Goal: Feedback & Contribution: Leave review/rating

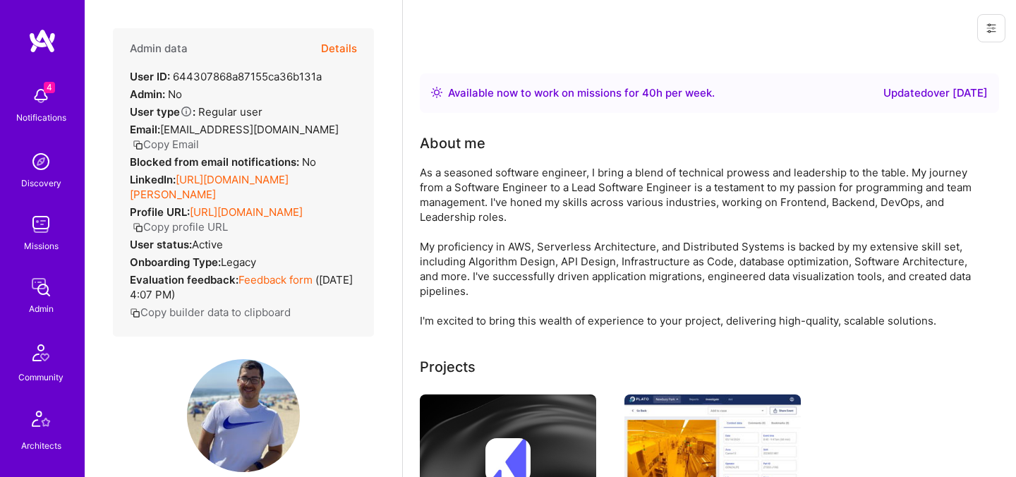
click at [347, 51] on button "Details" at bounding box center [339, 48] width 36 height 41
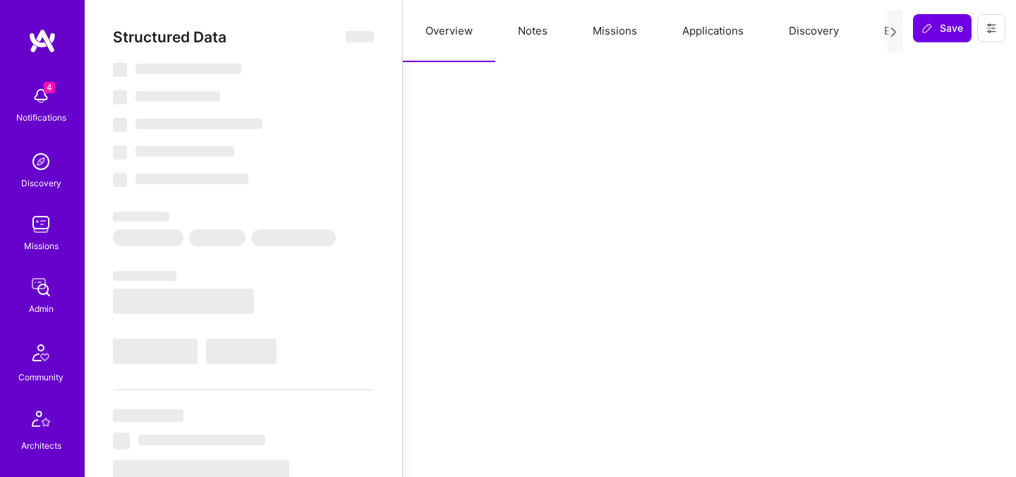
click at [879, 34] on button "Evaluation" at bounding box center [910, 31] width 97 height 62
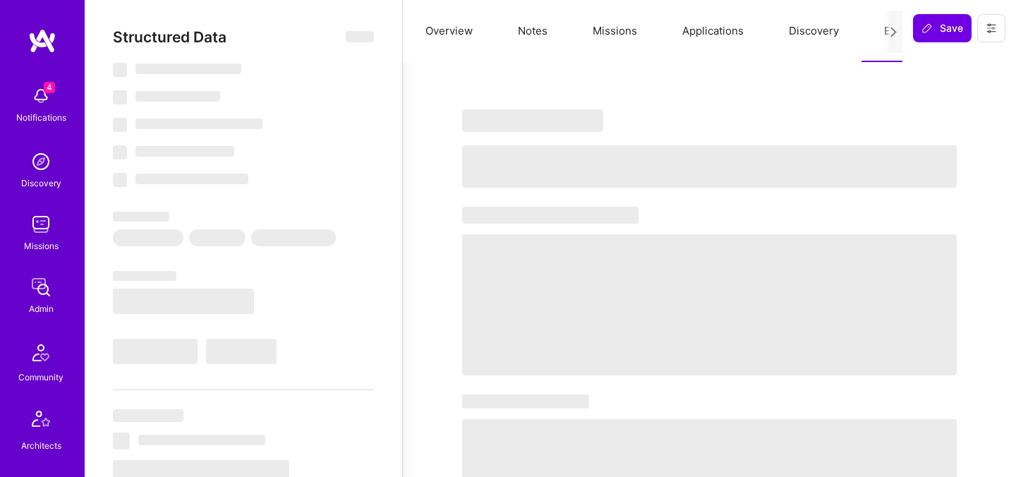
select select "Right Now"
select select "4"
select select "7"
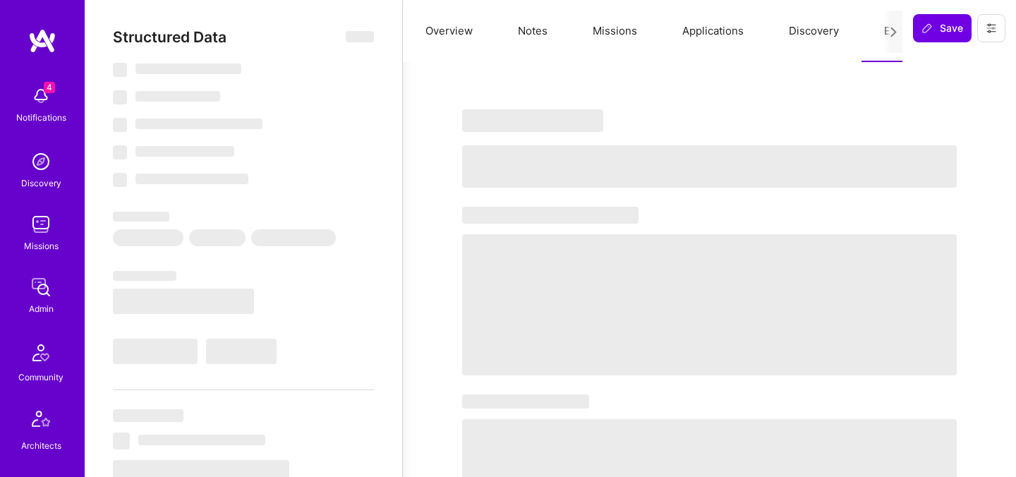
select select "BR"
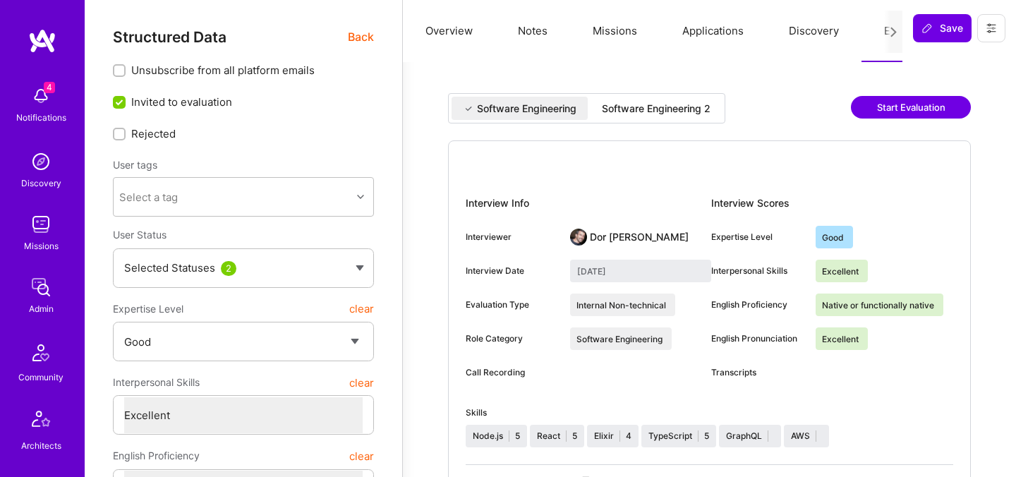
click at [636, 115] on div "Software Engineering 2" at bounding box center [656, 109] width 109 height 14
type input "September 18, 2025"
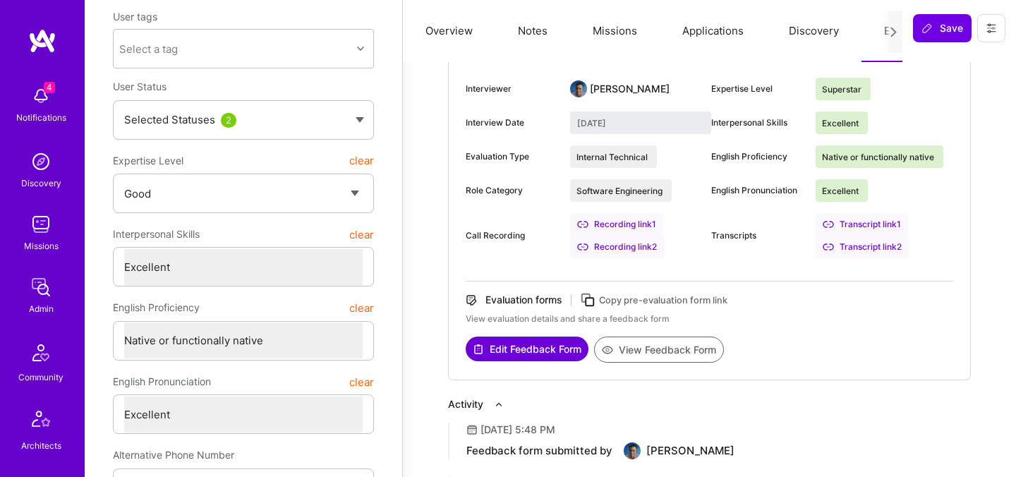
scroll to position [131, 0]
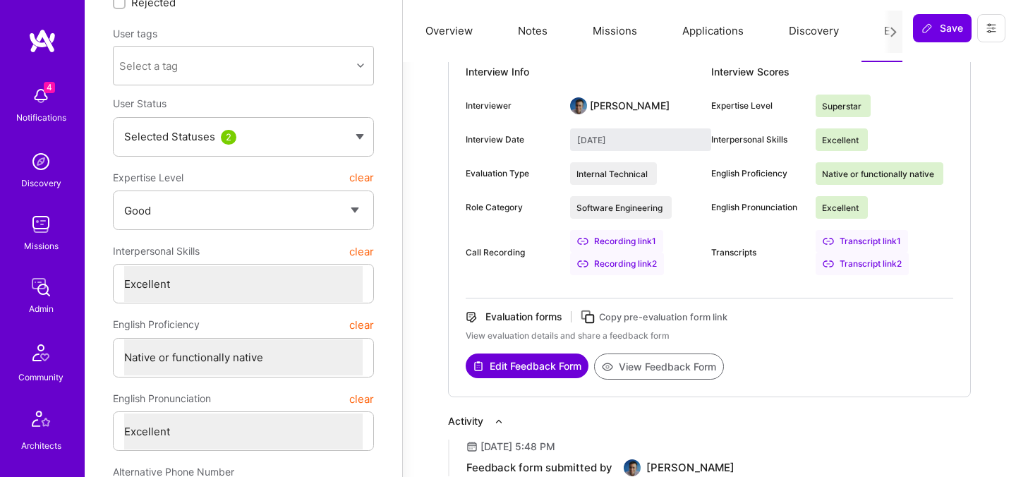
click at [630, 364] on button "View Feedback Form" at bounding box center [659, 367] width 130 height 26
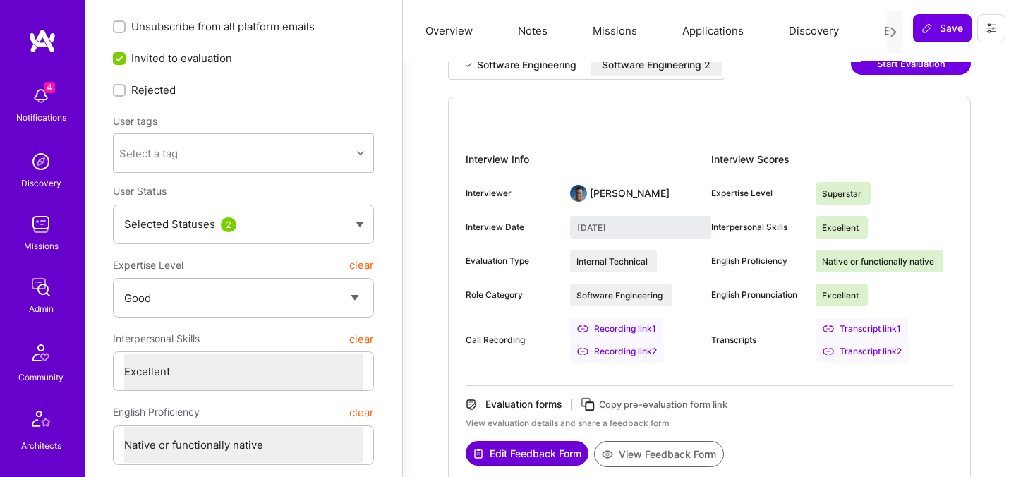
scroll to position [25, 0]
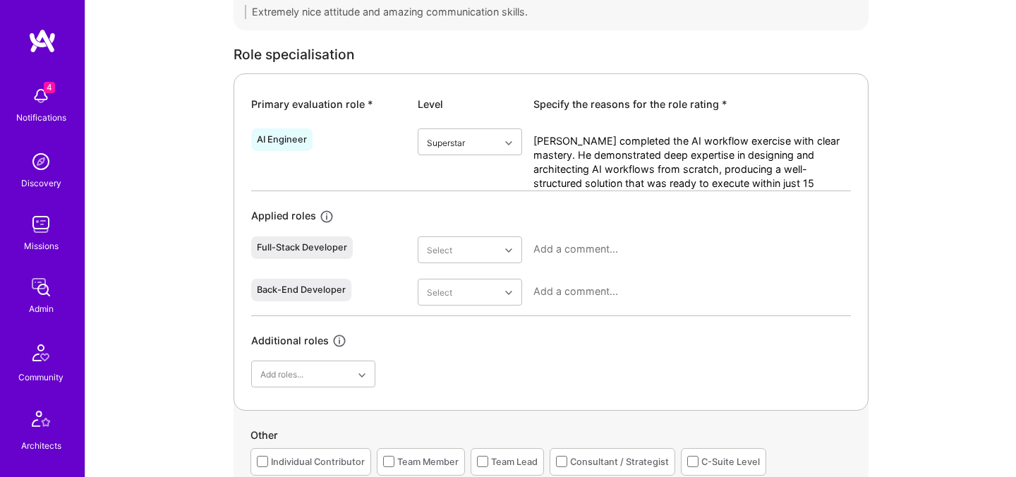
scroll to position [619, 0]
